Goal: Transaction & Acquisition: Purchase product/service

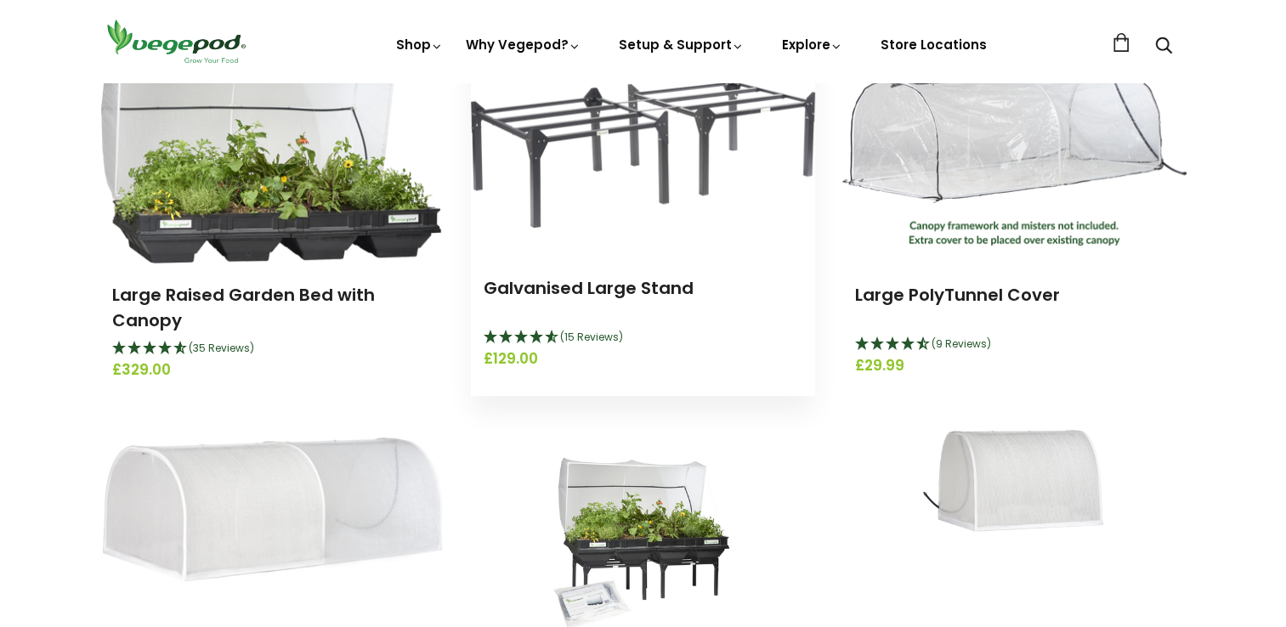
scroll to position [340, 0]
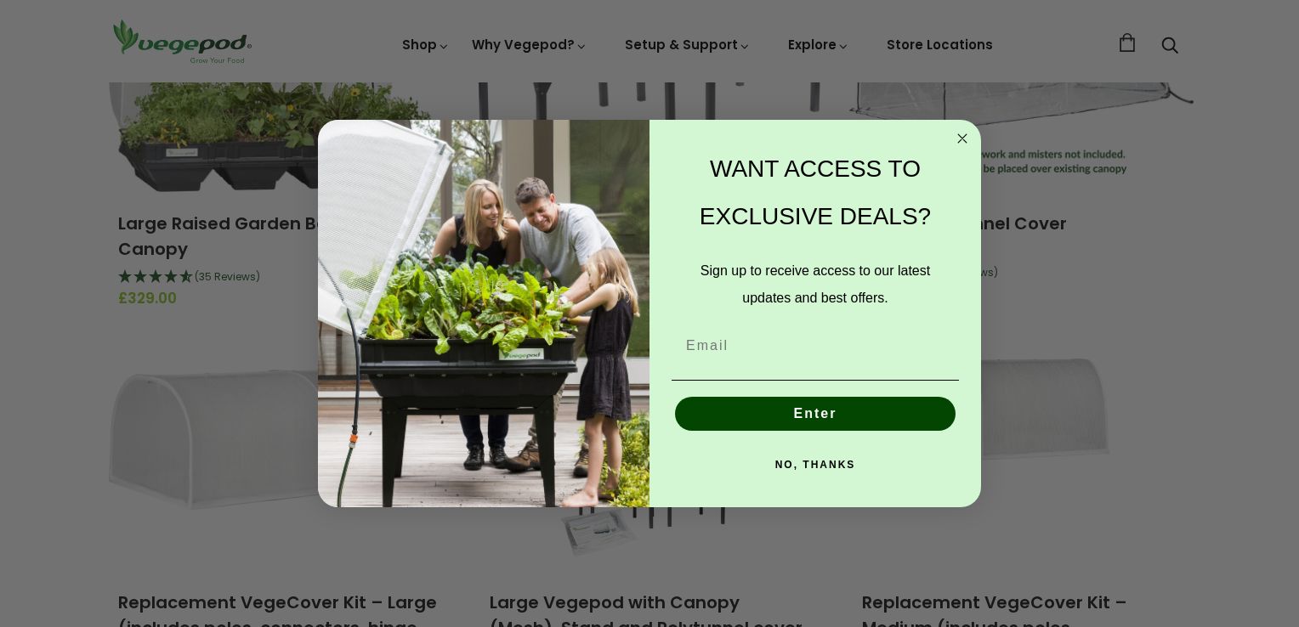
drag, startPoint x: 959, startPoint y: 137, endPoint x: 937, endPoint y: 161, distance: 32.5
click at [954, 140] on circle "Close dialog" at bounding box center [963, 138] width 20 height 20
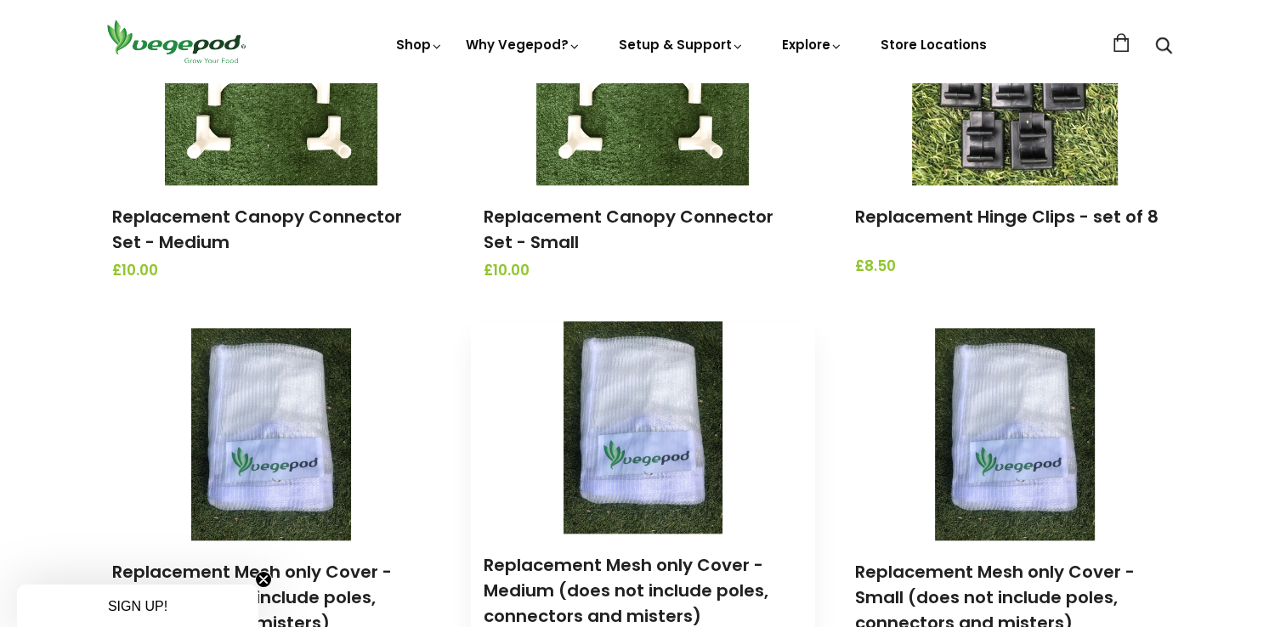
scroll to position [1700, 0]
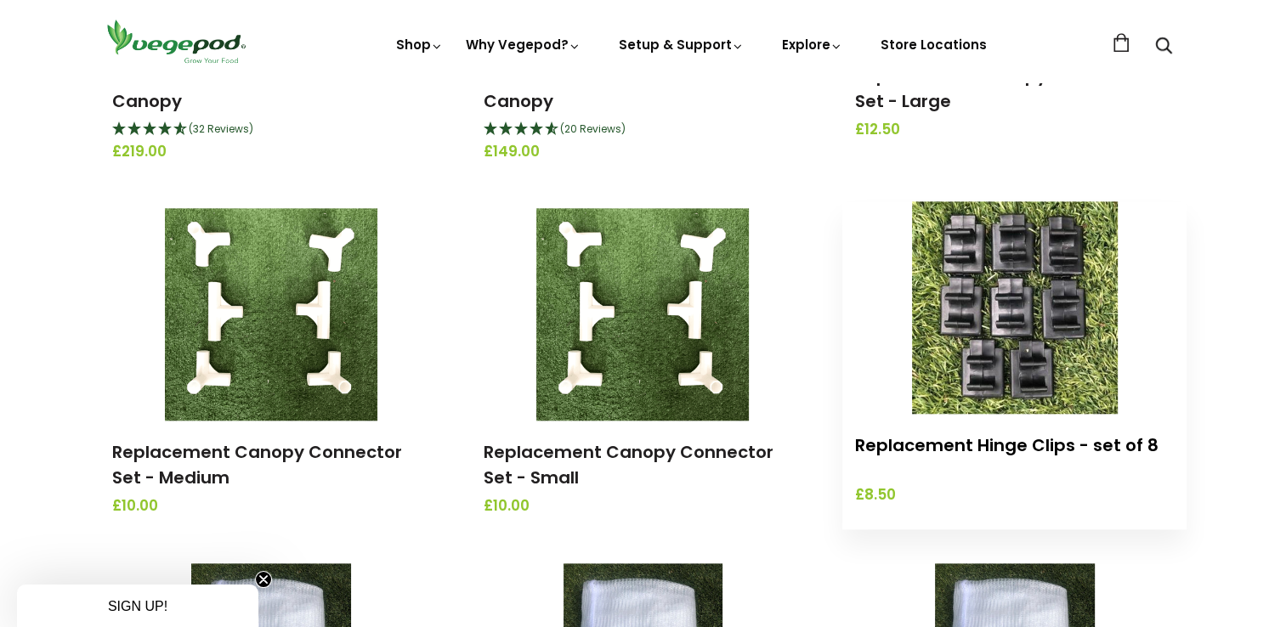
click at [940, 446] on link "Replacement Hinge Clips - set of 8" at bounding box center [1006, 446] width 303 height 24
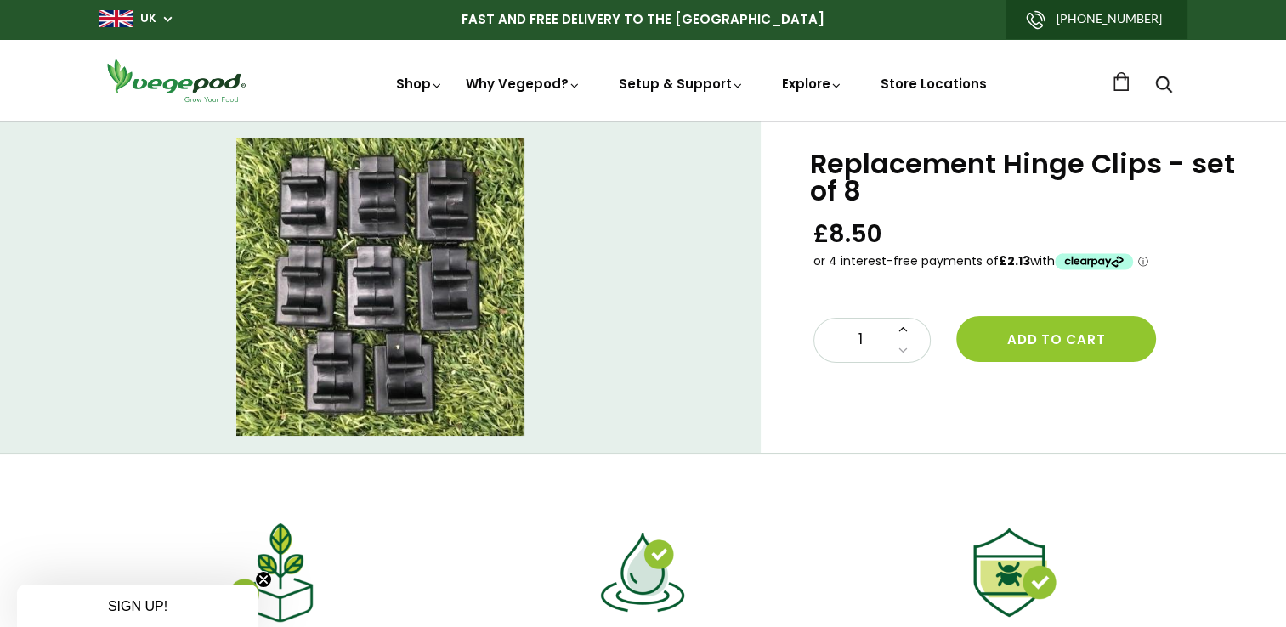
click at [901, 331] on icon at bounding box center [903, 328] width 9 height 14
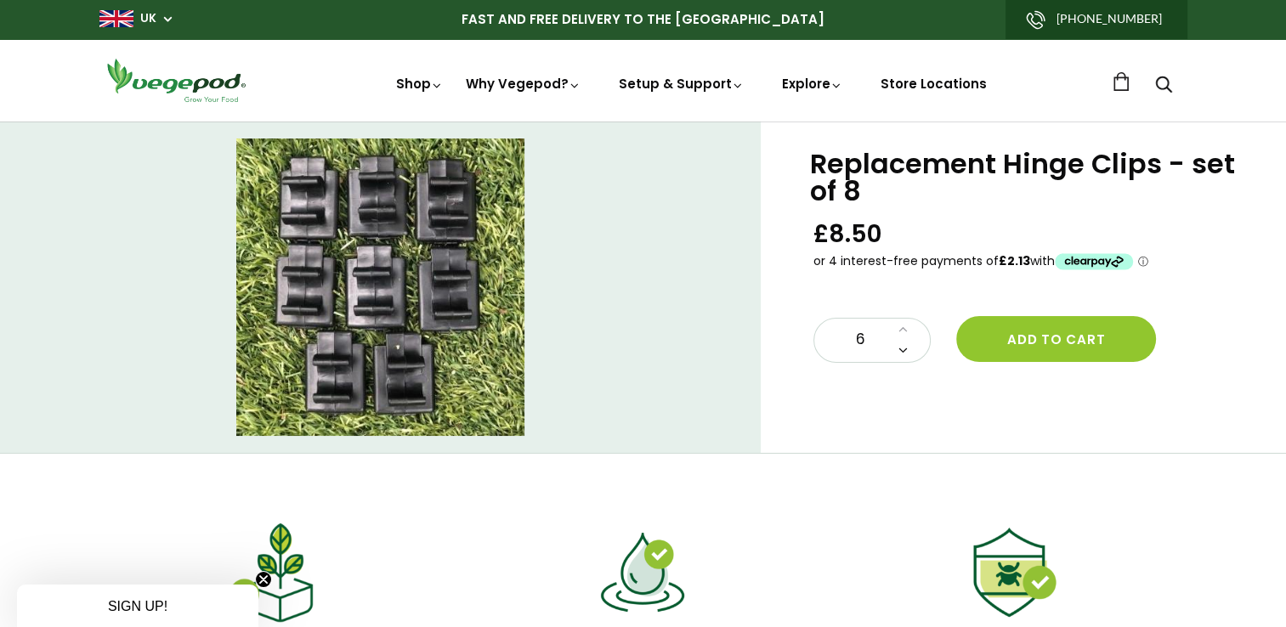
click at [899, 352] on icon at bounding box center [903, 350] width 9 height 14
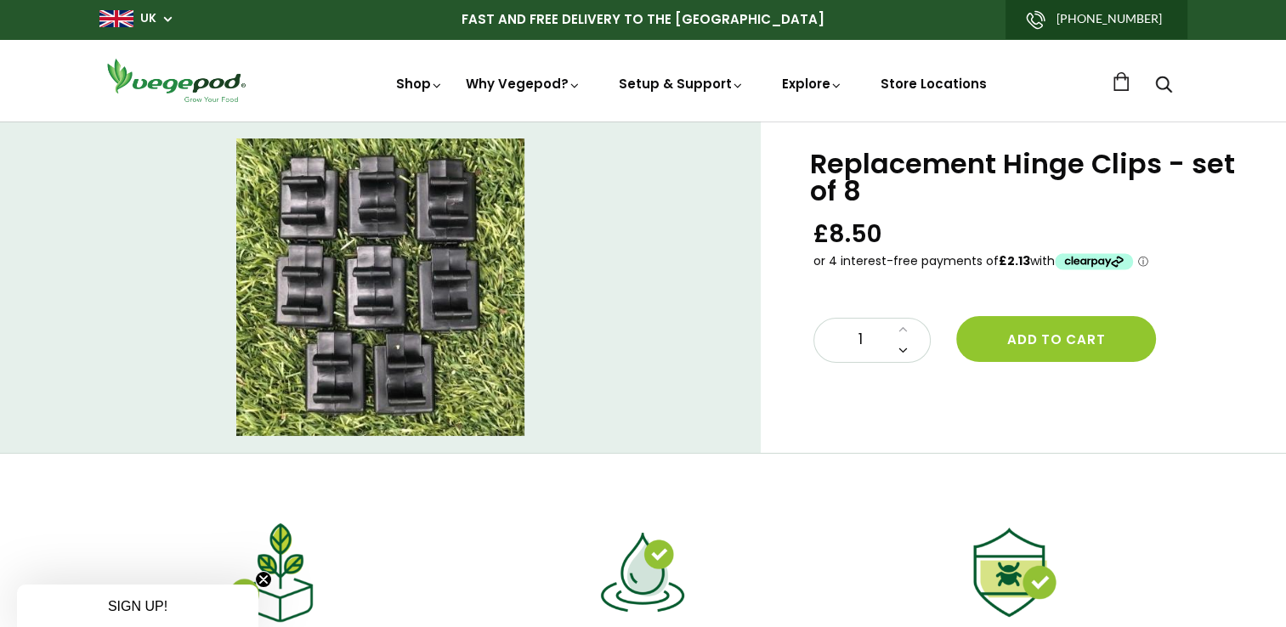
click at [899, 352] on icon at bounding box center [903, 350] width 9 height 14
